Goal: Transaction & Acquisition: Purchase product/service

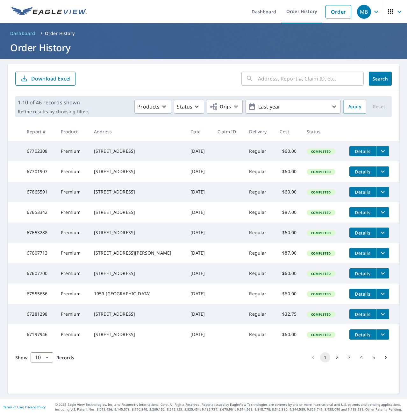
scroll to position [2, 0]
click at [46, 380] on body "MB MB Dashboard Order History Order MB Dashboard / Order History Order History …" at bounding box center [203, 207] width 407 height 415
click at [43, 379] on li "25" at bounding box center [41, 378] width 23 height 11
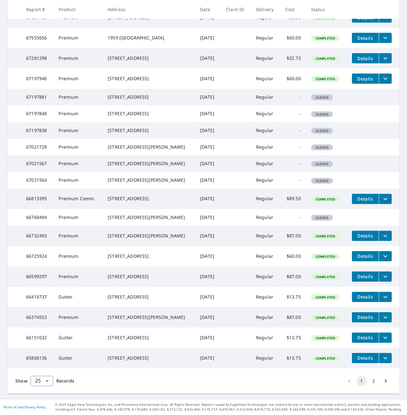
scroll to position [346, 0]
click at [369, 381] on button "2" at bounding box center [373, 381] width 10 height 10
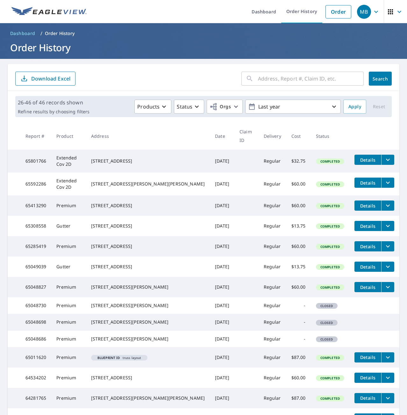
scroll to position [32, 0]
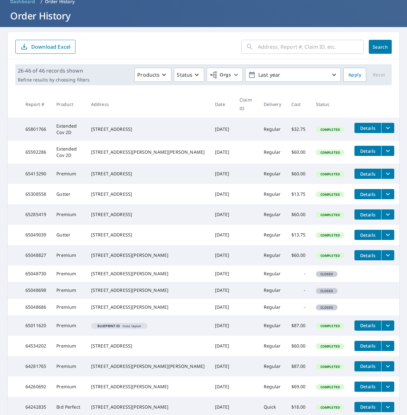
click at [384, 147] on icon "filesDropdownBtn-65592286" at bounding box center [388, 151] width 8 height 8
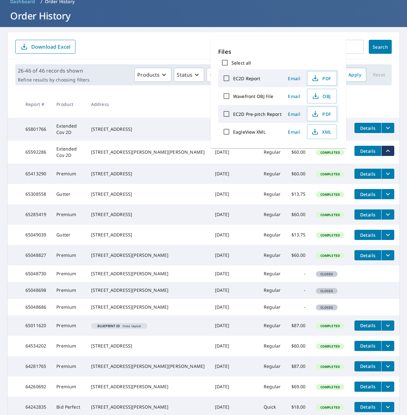
click at [363, 146] on button "Details" at bounding box center [367, 151] width 27 height 10
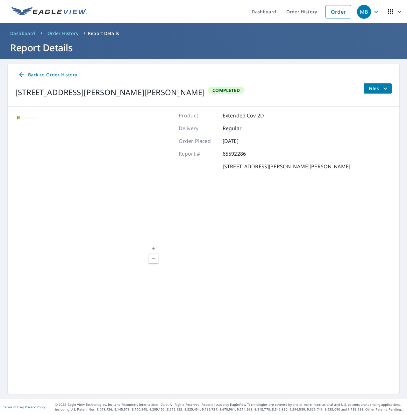
click at [363, 89] on button "Files" at bounding box center [377, 88] width 28 height 10
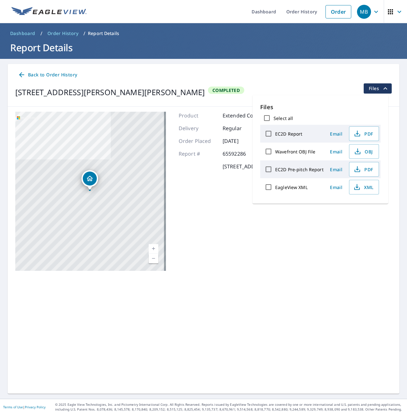
click at [60, 74] on span "Back to Order History" at bounding box center [47, 75] width 59 height 8
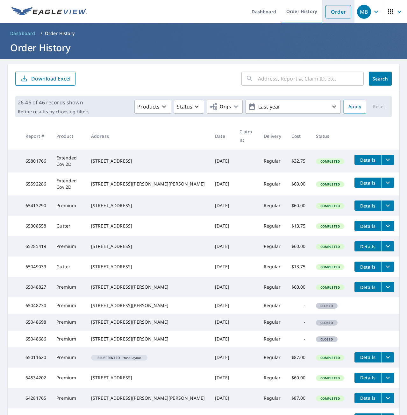
click at [341, 11] on link "Order" at bounding box center [338, 11] width 26 height 13
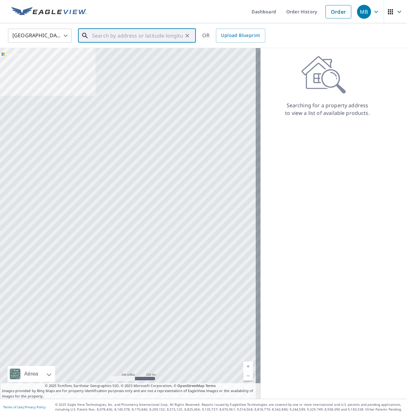
click at [139, 37] on input "text" at bounding box center [137, 36] width 91 height 18
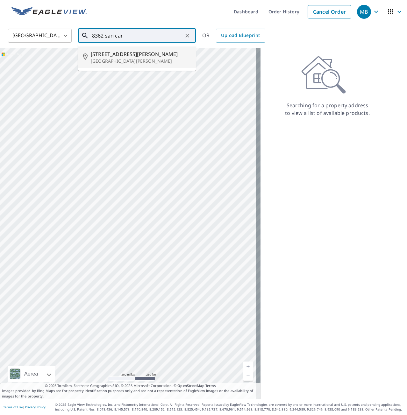
click at [130, 54] on span "[STREET_ADDRESS][PERSON_NAME]" at bounding box center [141, 54] width 100 height 8
type input "[STREET_ADDRESS][PERSON_NAME][PERSON_NAME]"
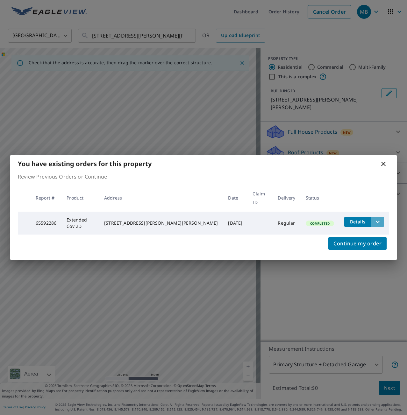
click at [374, 218] on icon "filesDropdownBtn-65592286" at bounding box center [378, 222] width 8 height 8
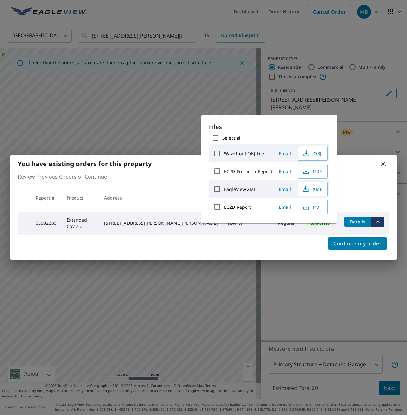
click at [360, 227] on td "Details" at bounding box center [364, 222] width 50 height 20
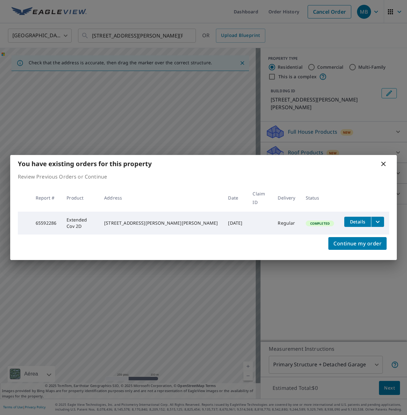
click at [355, 219] on span "Details" at bounding box center [357, 222] width 19 height 6
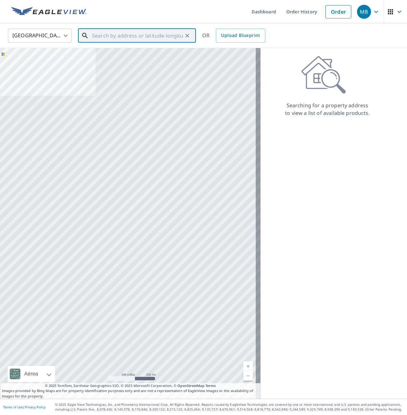
click at [122, 36] on input "text" at bounding box center [137, 36] width 91 height 18
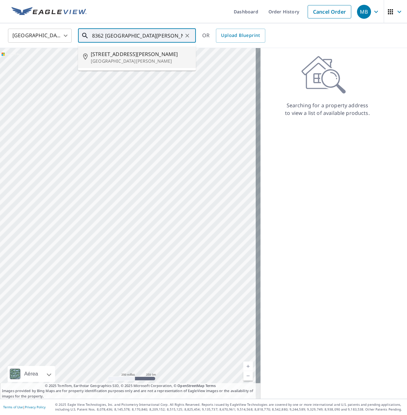
click at [136, 56] on span "[STREET_ADDRESS][PERSON_NAME]" at bounding box center [141, 54] width 100 height 8
type input "[STREET_ADDRESS][PERSON_NAME][PERSON_NAME]"
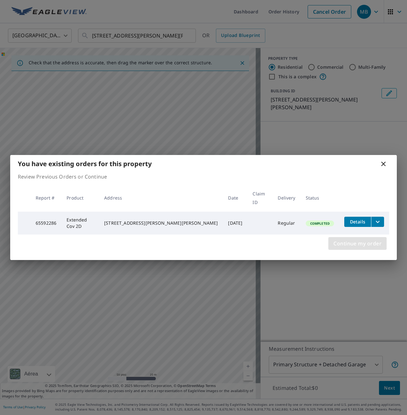
click at [344, 240] on span "Continue my order" at bounding box center [357, 243] width 48 height 9
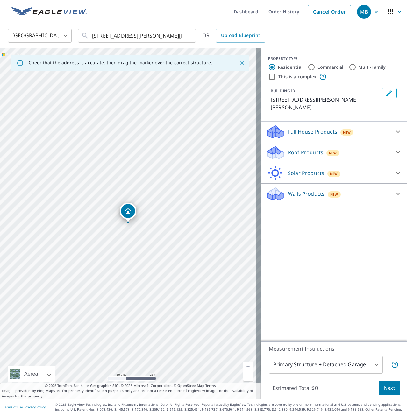
click at [366, 124] on div "Full House Products New" at bounding box center [327, 131] width 125 height 15
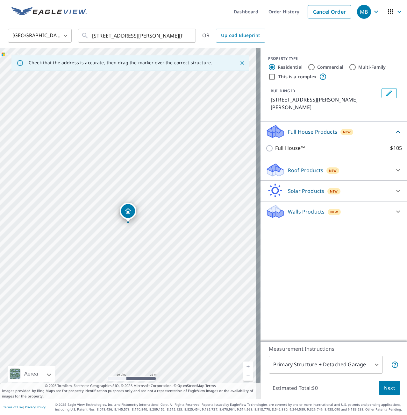
click at [325, 128] on p "Full House Products" at bounding box center [312, 132] width 49 height 8
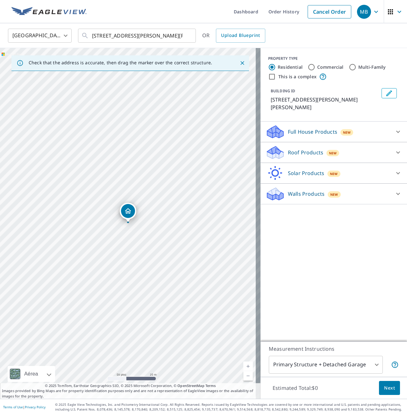
click at [350, 187] on div "Walls Products New" at bounding box center [327, 194] width 125 height 15
click at [326, 150] on div "New" at bounding box center [332, 153] width 13 height 6
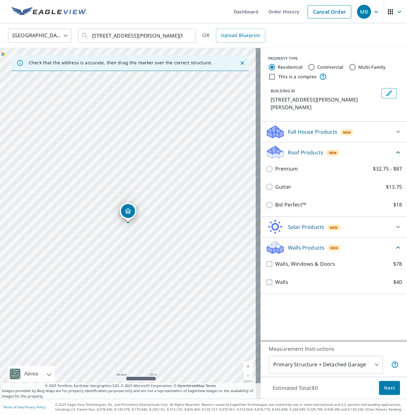
click at [326, 150] on div "New" at bounding box center [332, 153] width 13 height 6
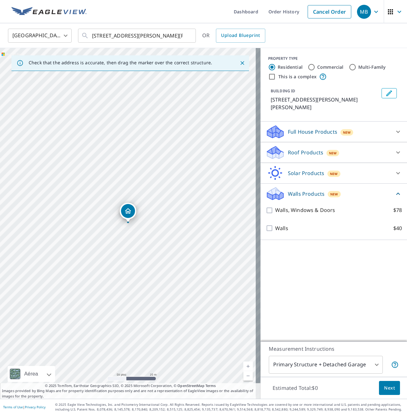
click at [327, 169] on div "New" at bounding box center [333, 173] width 13 height 8
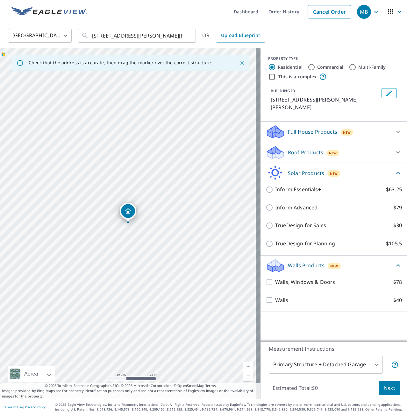
click at [327, 169] on div "New" at bounding box center [333, 173] width 13 height 8
